Goal: Information Seeking & Learning: Compare options

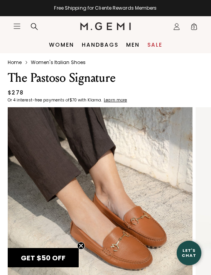
click at [63, 48] on link "Women" at bounding box center [61, 45] width 25 height 6
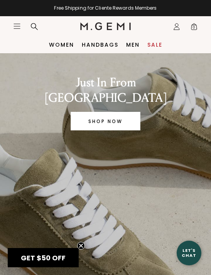
click at [66, 46] on link "Women" at bounding box center [61, 45] width 25 height 6
click at [66, 42] on link "Women" at bounding box center [61, 45] width 25 height 6
click at [16, 24] on icon "Icons/20x20/hamburger@2x" at bounding box center [17, 26] width 8 height 8
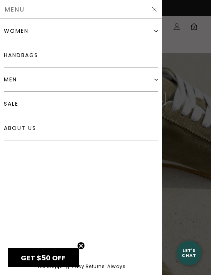
click at [48, 33] on div "women" at bounding box center [81, 31] width 154 height 24
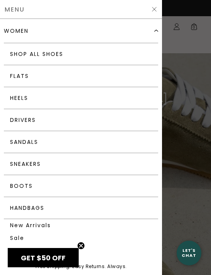
click at [68, 79] on link "Flats" at bounding box center [81, 76] width 154 height 22
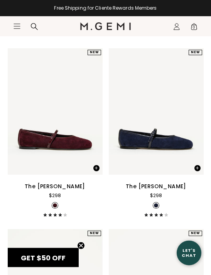
scroll to position [1879, 0]
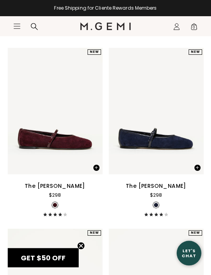
click at [56, 190] on div "The Amabile" at bounding box center [55, 185] width 60 height 9
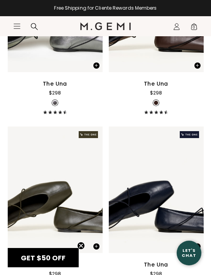
scroll to position [3068, 0]
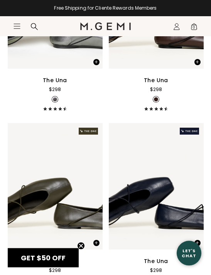
click at [159, 93] on div "$298" at bounding box center [156, 90] width 12 height 8
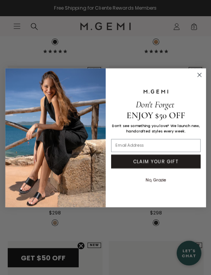
click at [200, 79] on circle "Close dialog" at bounding box center [199, 74] width 8 height 8
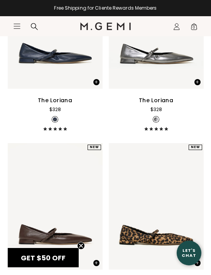
scroll to position [3772, 0]
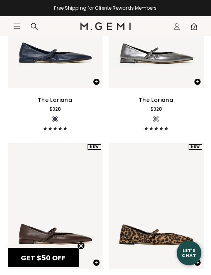
click at [56, 104] on div "The Loriana" at bounding box center [55, 99] width 34 height 9
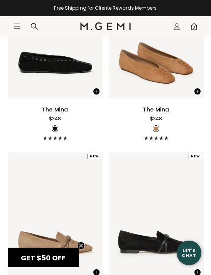
scroll to position [160, 0]
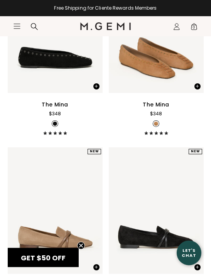
click at [157, 118] on div "$348" at bounding box center [156, 114] width 12 height 8
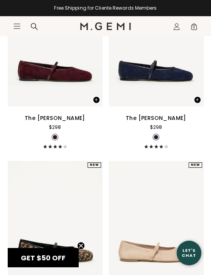
scroll to position [1968, 0]
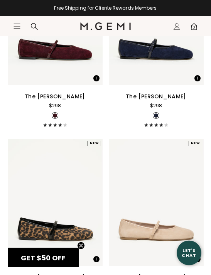
click at [58, 101] on div "The [PERSON_NAME]" at bounding box center [55, 96] width 60 height 9
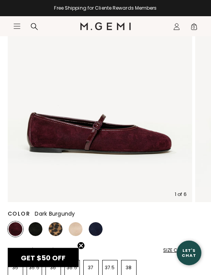
scroll to position [94, 0]
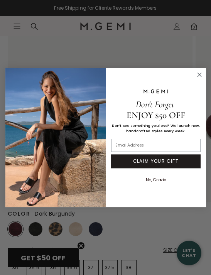
click at [197, 79] on circle "Close dialog" at bounding box center [199, 74] width 8 height 8
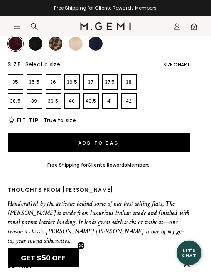
scroll to position [281, 0]
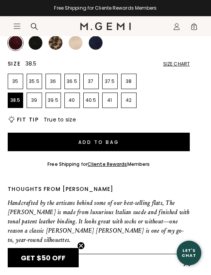
click at [16, 101] on p "38.5" at bounding box center [15, 100] width 15 height 6
click at [99, 40] on section "Icons/20x20/hamburger@2x Women Shop All Shoes New Arrivals Bestsellers Essentia…" at bounding box center [105, 34] width 211 height 37
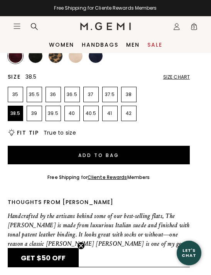
scroll to position [220, 0]
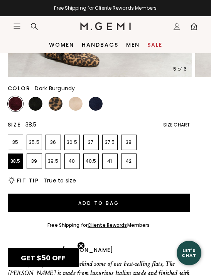
click at [94, 100] on img at bounding box center [96, 104] width 14 height 14
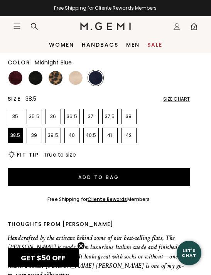
scroll to position [245, 0]
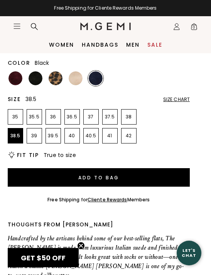
click at [36, 80] on img at bounding box center [36, 78] width 14 height 14
click at [13, 79] on img at bounding box center [15, 78] width 14 height 14
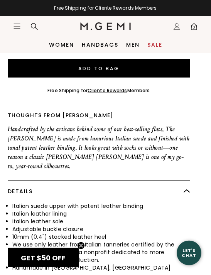
scroll to position [336, 0]
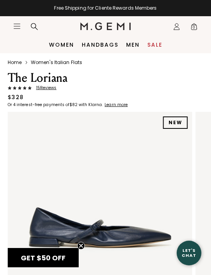
click at [45, 88] on span "15 Review s" at bounding box center [44, 88] width 25 height 5
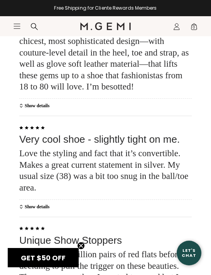
scroll to position [1993, 0]
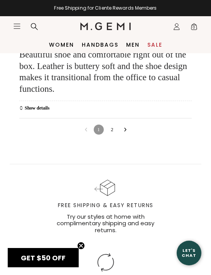
click at [111, 124] on link "2" at bounding box center [112, 129] width 10 height 10
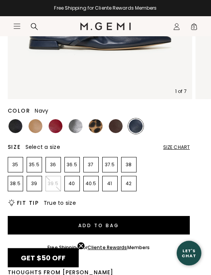
scroll to position [197, 0]
click at [14, 184] on p "38.5" at bounding box center [15, 183] width 15 height 6
click at [19, 127] on img at bounding box center [15, 126] width 14 height 14
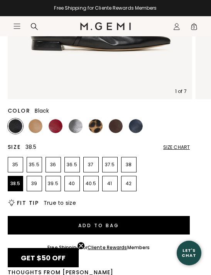
click at [35, 125] on img at bounding box center [36, 126] width 14 height 14
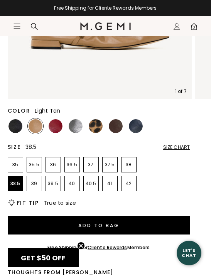
click at [52, 127] on img at bounding box center [56, 126] width 14 height 14
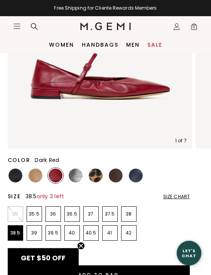
scroll to position [148, 0]
click at [77, 173] on img at bounding box center [76, 175] width 14 height 14
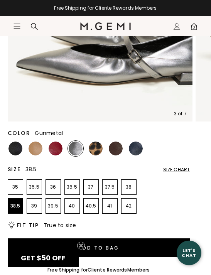
scroll to position [175, 0]
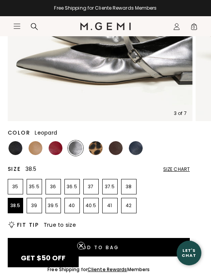
click at [94, 147] on img at bounding box center [96, 148] width 14 height 14
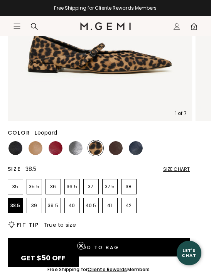
click at [119, 149] on img at bounding box center [116, 148] width 14 height 14
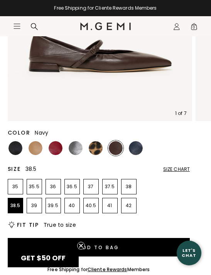
click at [139, 147] on img at bounding box center [136, 148] width 14 height 14
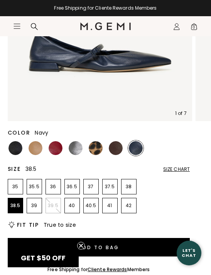
click at [77, 146] on img at bounding box center [76, 148] width 14 height 14
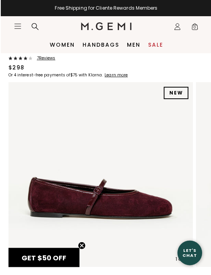
scroll to position [15, 0]
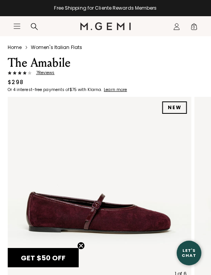
click at [42, 71] on span "7 Review s" at bounding box center [43, 73] width 23 height 5
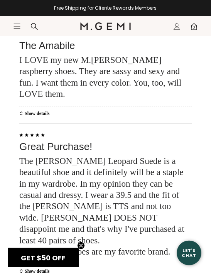
scroll to position [1613, 0]
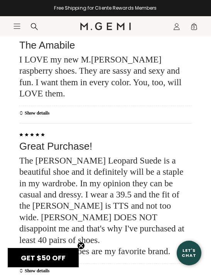
click at [182, 155] on div "The [PERSON_NAME] Leopard Suede is a beautiful shoe and it definitely will be a…" at bounding box center [105, 206] width 172 height 102
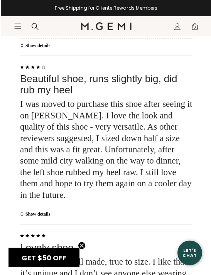
scroll to position [1838, 0]
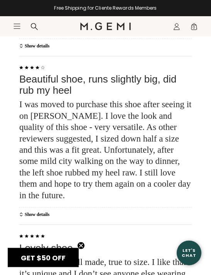
click at [192, 73] on div "Reviews 4.4 | (7) 7 Reviews Sort Most Recent check Most Recent Most Helpful Old…" at bounding box center [106, 122] width 192 height 1205
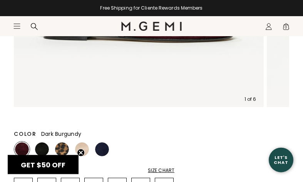
scroll to position [263, 0]
